Goal: Transaction & Acquisition: Purchase product/service

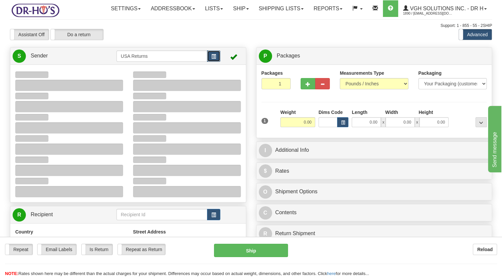
click at [216, 62] on button "button" at bounding box center [213, 55] width 13 height 11
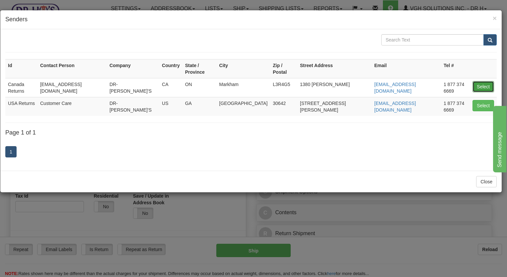
click at [486, 81] on button "Select" at bounding box center [484, 86] width 22 height 11
type input "Canada Returns"
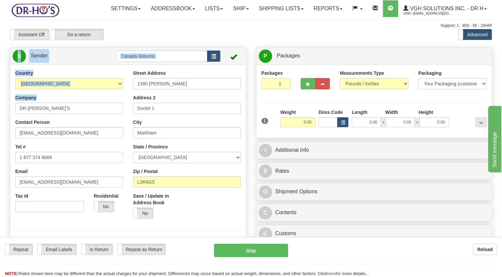
click at [0, 126] on html "Training Course Close Toggle navigation Settings Shipping Preferences New Sende…" at bounding box center [251, 138] width 502 height 277
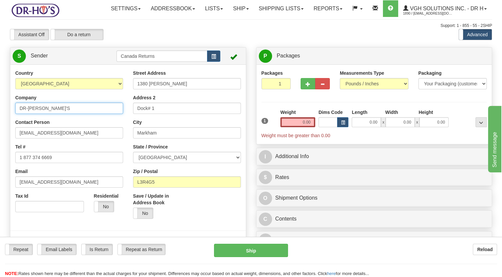
click at [49, 114] on input "DR-[PERSON_NAME]'S" at bounding box center [69, 108] width 108 height 11
drag, startPoint x: 41, startPoint y: 123, endPoint x: 4, endPoint y: 133, distance: 38.5
click at [0, 132] on html "Training Course Close Toggle navigation Settings Shipping Preferences New Sende…" at bounding box center [251, 138] width 502 height 277
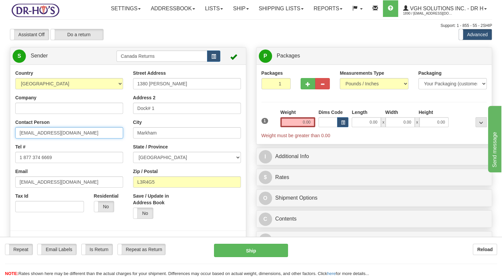
drag, startPoint x: 68, startPoint y: 145, endPoint x: 1, endPoint y: 158, distance: 68.0
click at [0, 155] on html "Training Course Close Toggle navigation Settings Shipping Preferences New Sende…" at bounding box center [251, 138] width 502 height 277
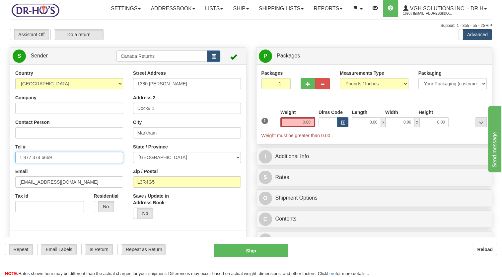
drag, startPoint x: 50, startPoint y: 170, endPoint x: 0, endPoint y: 185, distance: 52.3
click at [0, 183] on html "Training Course Close Toggle navigation Settings Shipping Preferences New Sende…" at bounding box center [251, 138] width 502 height 277
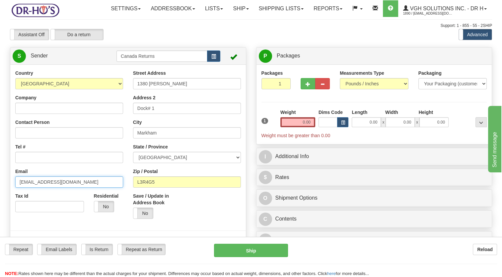
drag, startPoint x: 62, startPoint y: 197, endPoint x: -1, endPoint y: 207, distance: 64.5
click at [0, 207] on html "Training Course Close Toggle navigation Settings Shipping Preferences New Sende…" at bounding box center [251, 138] width 502 height 277
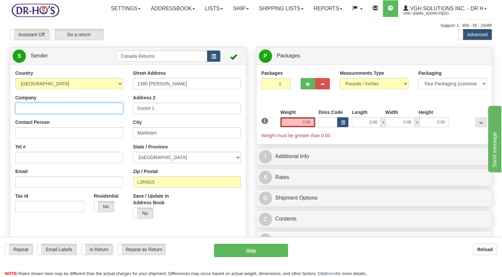
click at [41, 114] on input "Company" at bounding box center [69, 108] width 108 height 11
paste input "[PERSON_NAME]"
type input "[PERSON_NAME]"
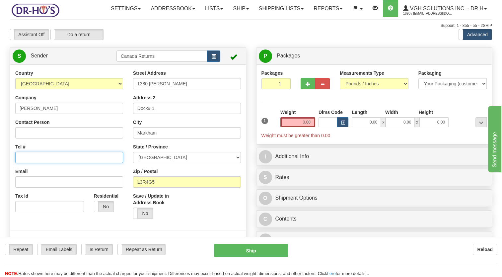
click at [38, 163] on input "Tel #" at bounding box center [69, 157] width 108 height 11
paste input "[PHONE_NUMBER]"
type input "[PHONE_NUMBER]"
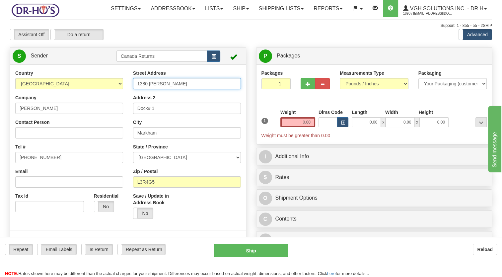
drag, startPoint x: 98, startPoint y: 119, endPoint x: 82, endPoint y: 124, distance: 16.2
click at [82, 124] on div "Country [GEOGRAPHIC_DATA] [GEOGRAPHIC_DATA] [GEOGRAPHIC_DATA] [GEOGRAPHIC_DATA]…" at bounding box center [128, 162] width 236 height 184
paste input "BOX 362"
type input "BOX 362"
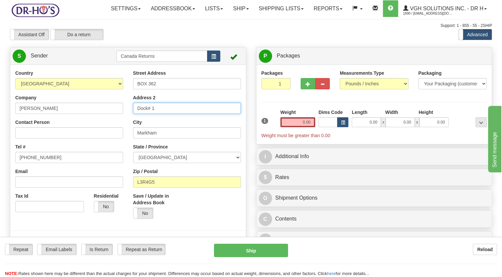
drag, startPoint x: 140, startPoint y: 123, endPoint x: 102, endPoint y: 128, distance: 38.5
click at [102, 128] on div "Country [GEOGRAPHIC_DATA] [GEOGRAPHIC_DATA] [GEOGRAPHIC_DATA] [GEOGRAPHIC_DATA]…" at bounding box center [128, 162] width 236 height 184
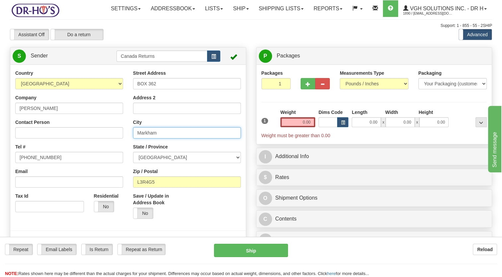
drag, startPoint x: 170, startPoint y: 147, endPoint x: 104, endPoint y: 153, distance: 66.3
click at [101, 157] on div "Country [GEOGRAPHIC_DATA] [GEOGRAPHIC_DATA] [GEOGRAPHIC_DATA] [GEOGRAPHIC_DATA]…" at bounding box center [128, 162] width 236 height 184
paste input "[GEOGRAPHIC_DATA]"
type input "[GEOGRAPHIC_DATA]"
click at [165, 163] on select "[GEOGRAPHIC_DATA] [GEOGRAPHIC_DATA] [GEOGRAPHIC_DATA] [GEOGRAPHIC_DATA] [GEOGRA…" at bounding box center [187, 157] width 108 height 11
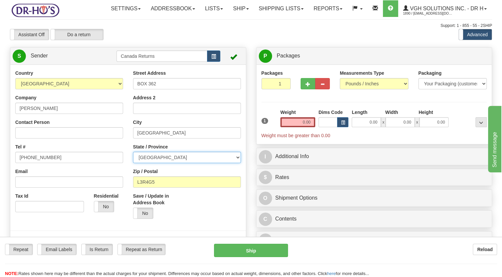
select select "SK"
click at [133, 163] on select "[GEOGRAPHIC_DATA] [GEOGRAPHIC_DATA] [GEOGRAPHIC_DATA] [GEOGRAPHIC_DATA] [GEOGRA…" at bounding box center [187, 157] width 108 height 11
click at [125, 203] on div "Country [GEOGRAPHIC_DATA] [GEOGRAPHIC_DATA] [GEOGRAPHIC_DATA] [GEOGRAPHIC_DATA]…" at bounding box center [128, 162] width 236 height 184
paste input "S0J0G0"
type input "S0J0G0"
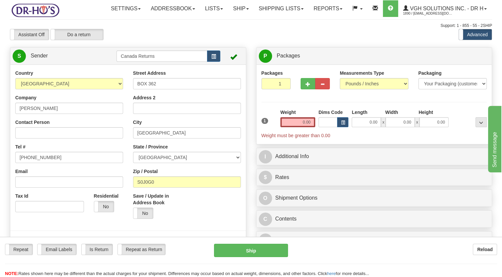
click at [183, 222] on div "Save / Update in Address Book Yes No" at bounding box center [157, 208] width 59 height 31
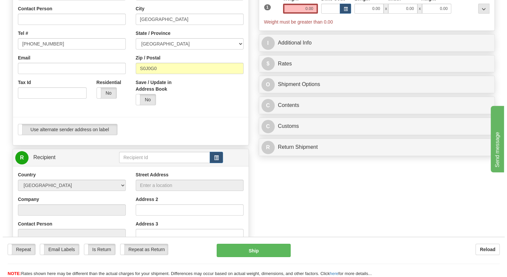
scroll to position [133, 0]
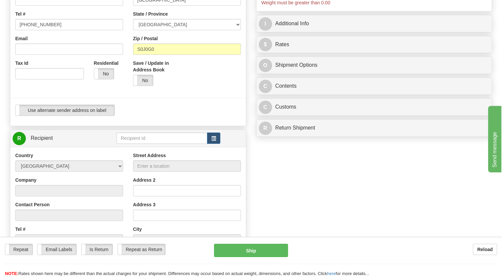
click at [215, 161] on div "R Recipient" at bounding box center [128, 232] width 236 height 206
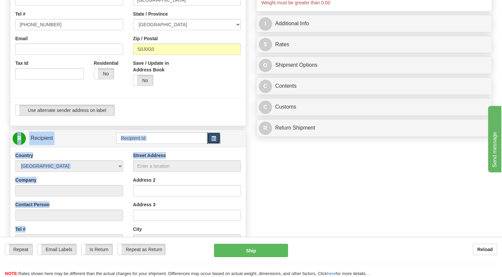
click at [211, 144] on button "button" at bounding box center [213, 137] width 13 height 11
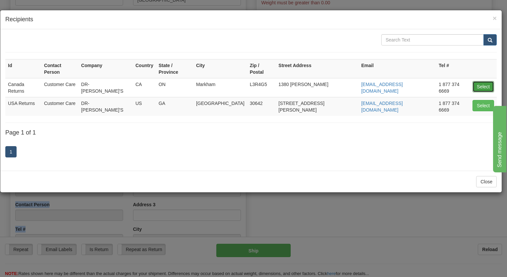
drag, startPoint x: 485, startPoint y: 76, endPoint x: 482, endPoint y: 77, distance: 3.6
click at [485, 81] on button "Select" at bounding box center [484, 86] width 22 height 11
type input "Canada Returns"
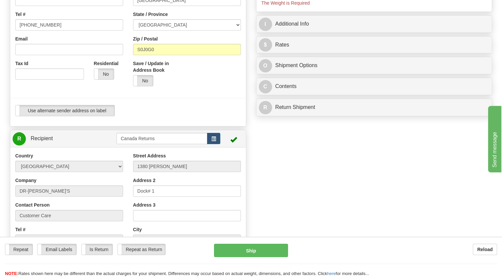
type input "0.00"
click at [206, 116] on div "Use alternate sender address on label Use alternate sender address on label" at bounding box center [128, 110] width 226 height 11
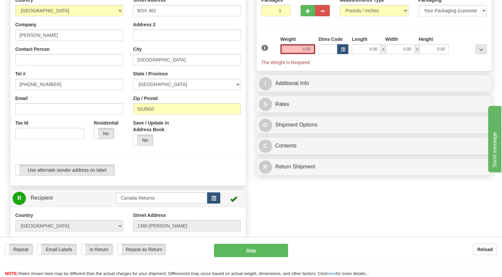
scroll to position [66, 0]
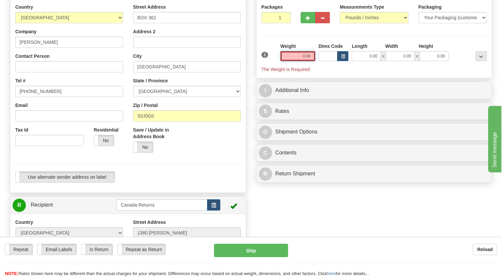
click at [296, 61] on input "0.00" at bounding box center [297, 56] width 35 height 10
type input "1.00"
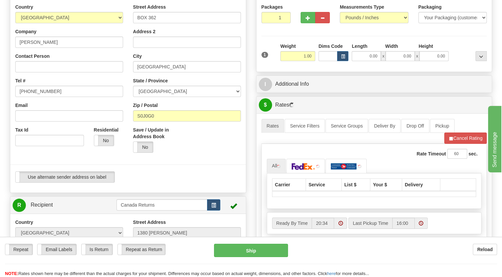
click at [276, 58] on div "1" at bounding box center [269, 50] width 19 height 15
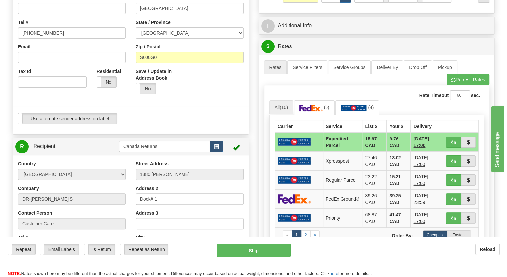
scroll to position [133, 0]
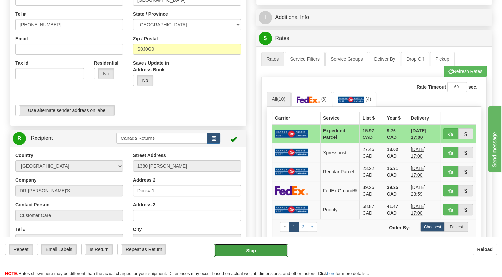
click at [262, 248] on button "Ship" at bounding box center [251, 250] width 74 height 13
type input "DOM.EP"
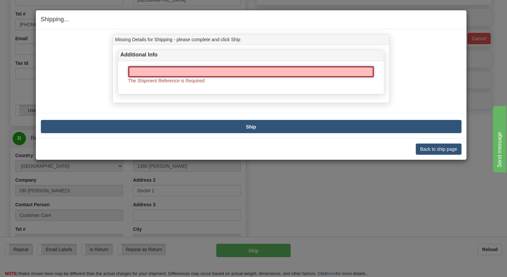
click at [254, 74] on input "text" at bounding box center [251, 71] width 246 height 11
paste input "CU25805203"
type input "CU25805203"
click at [210, 120] on button "Ship" at bounding box center [251, 126] width 421 height 13
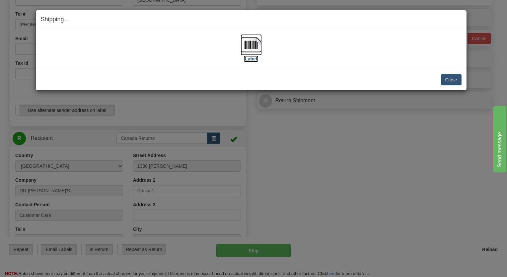
click at [246, 50] on img at bounding box center [251, 44] width 21 height 21
